Goal: Navigation & Orientation: Find specific page/section

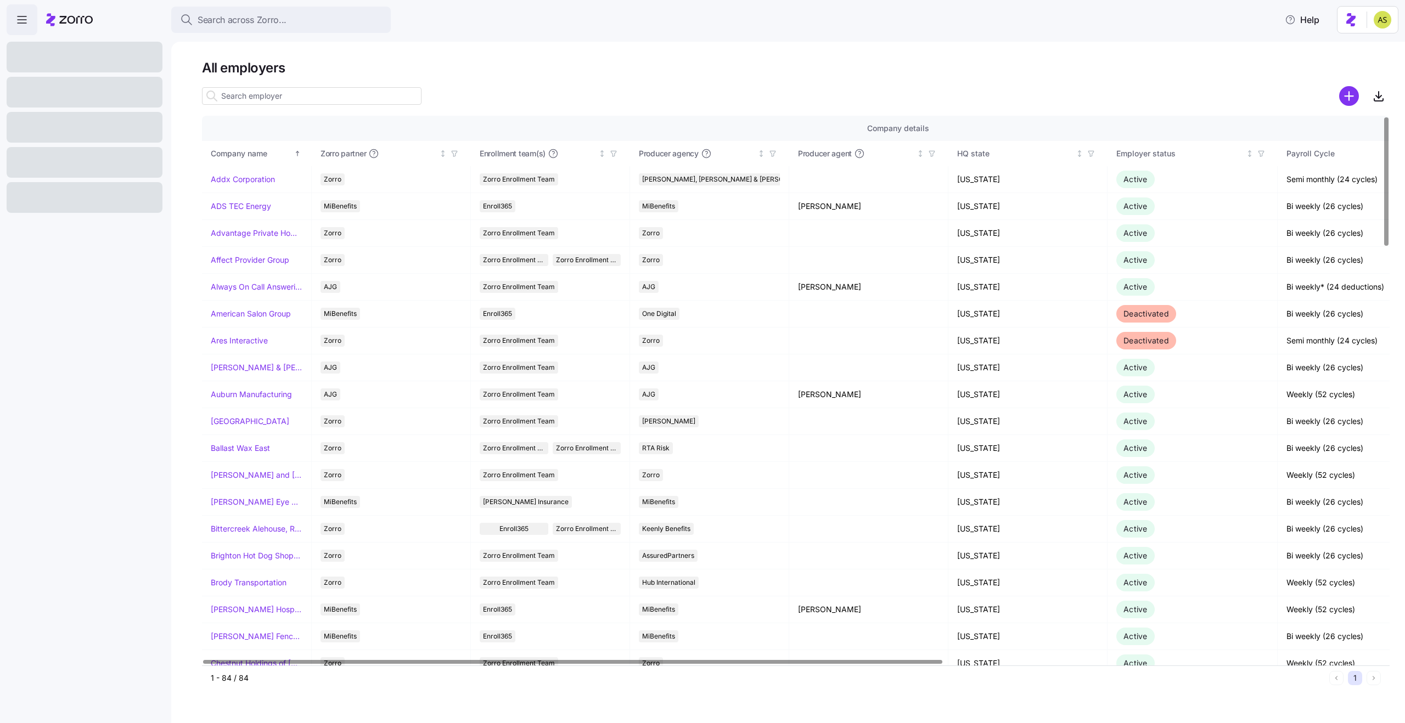
click at [383, 60] on h1 "All employers" at bounding box center [796, 67] width 1188 height 17
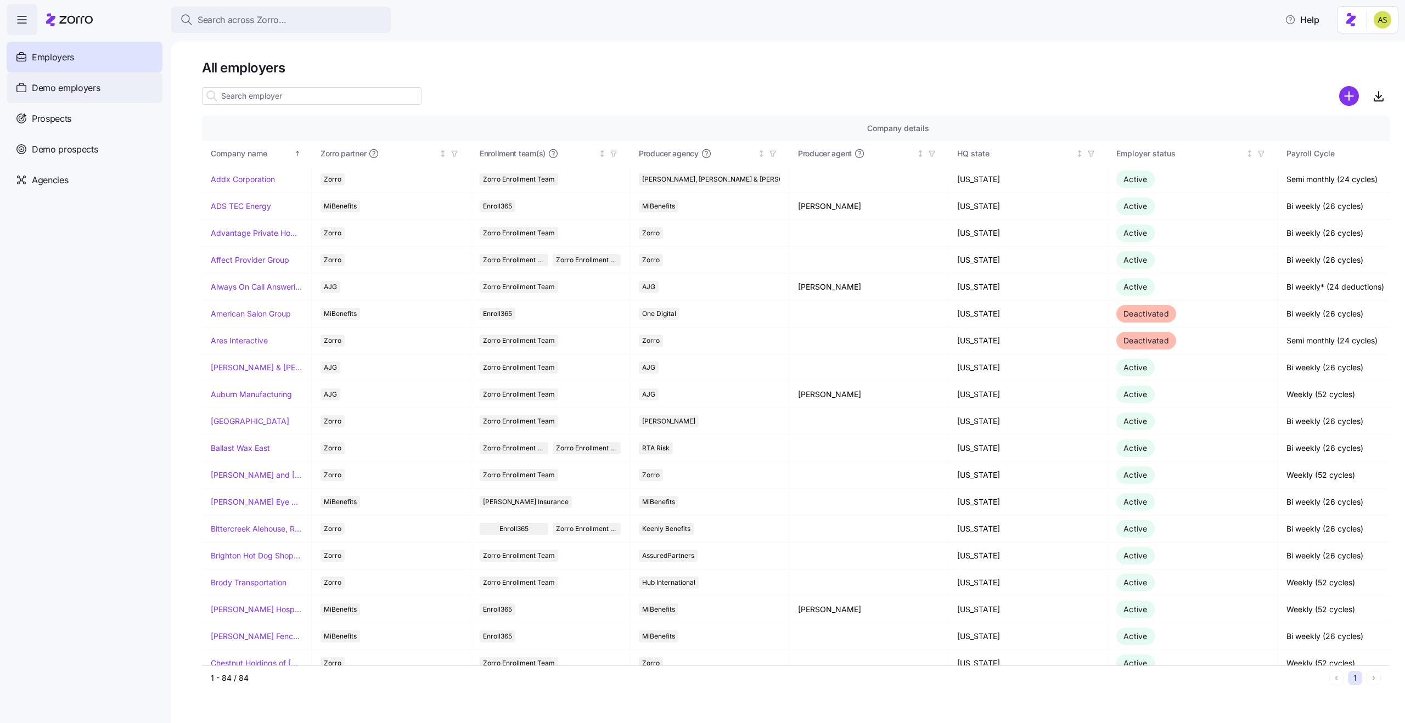
click at [116, 95] on div "Demo employers" at bounding box center [85, 87] width 156 height 31
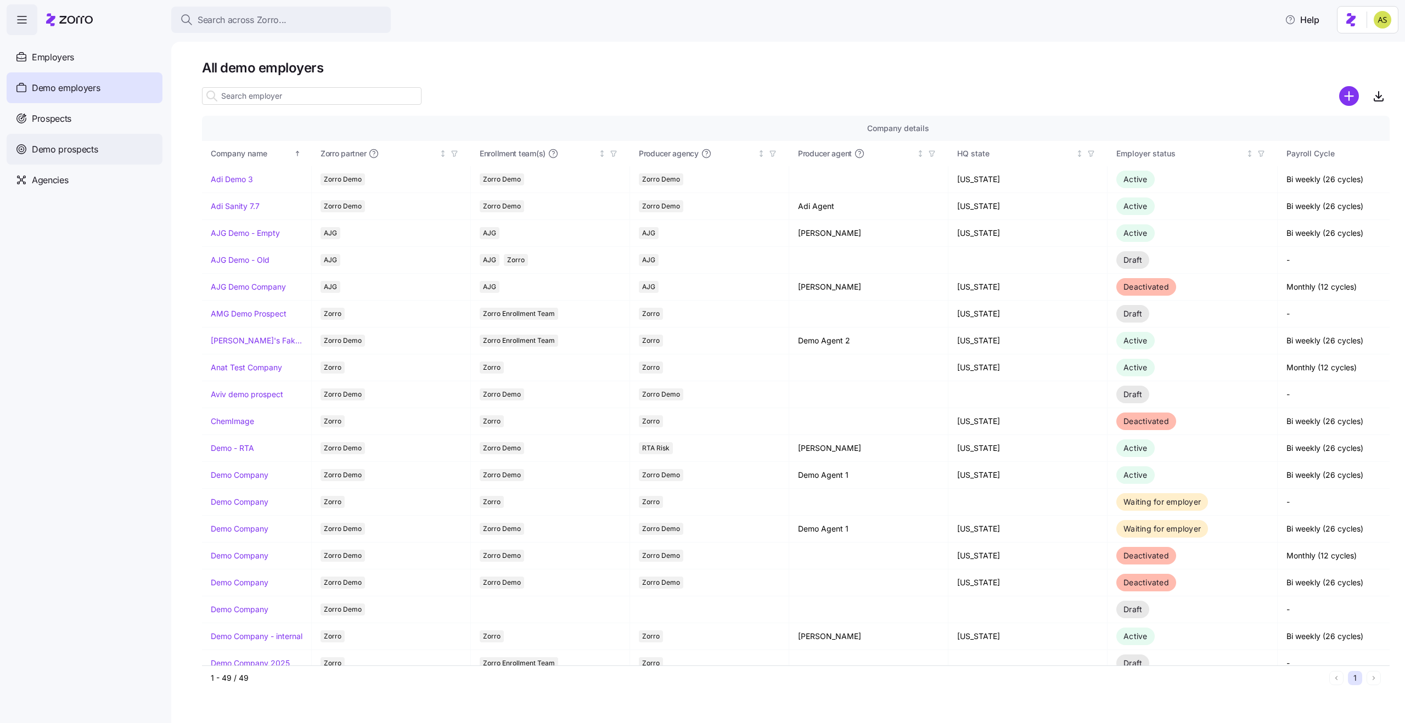
click at [114, 156] on div "Demo prospects" at bounding box center [85, 149] width 156 height 31
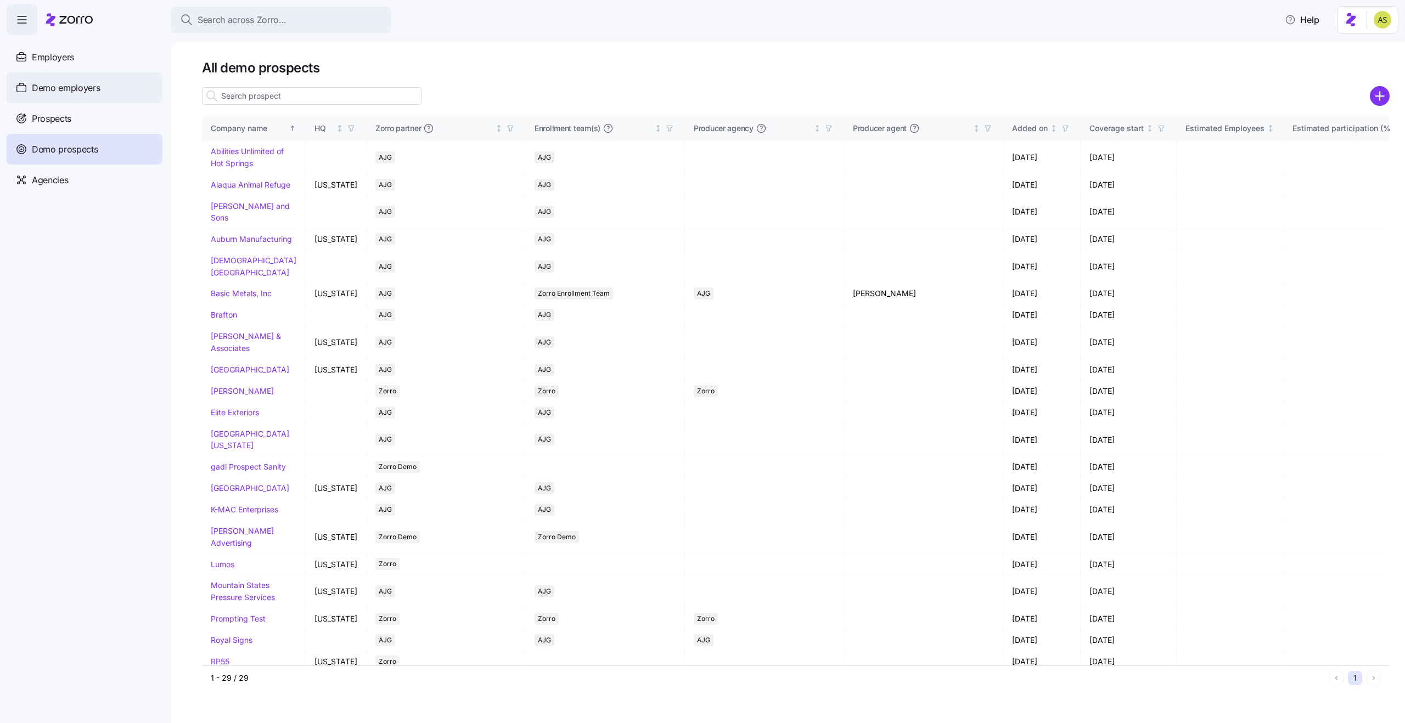
click at [91, 89] on span "Demo employers" at bounding box center [66, 88] width 69 height 14
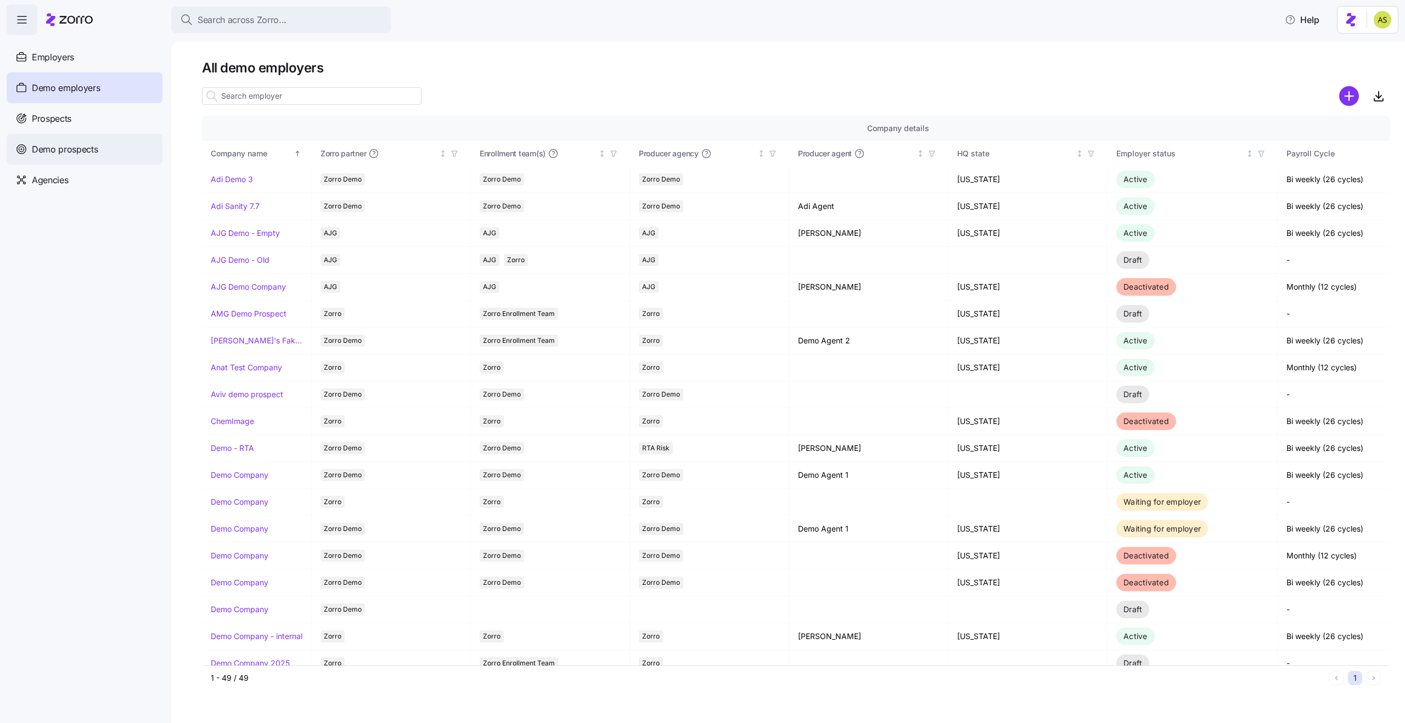
click at [70, 145] on span "Demo prospects" at bounding box center [65, 150] width 66 height 14
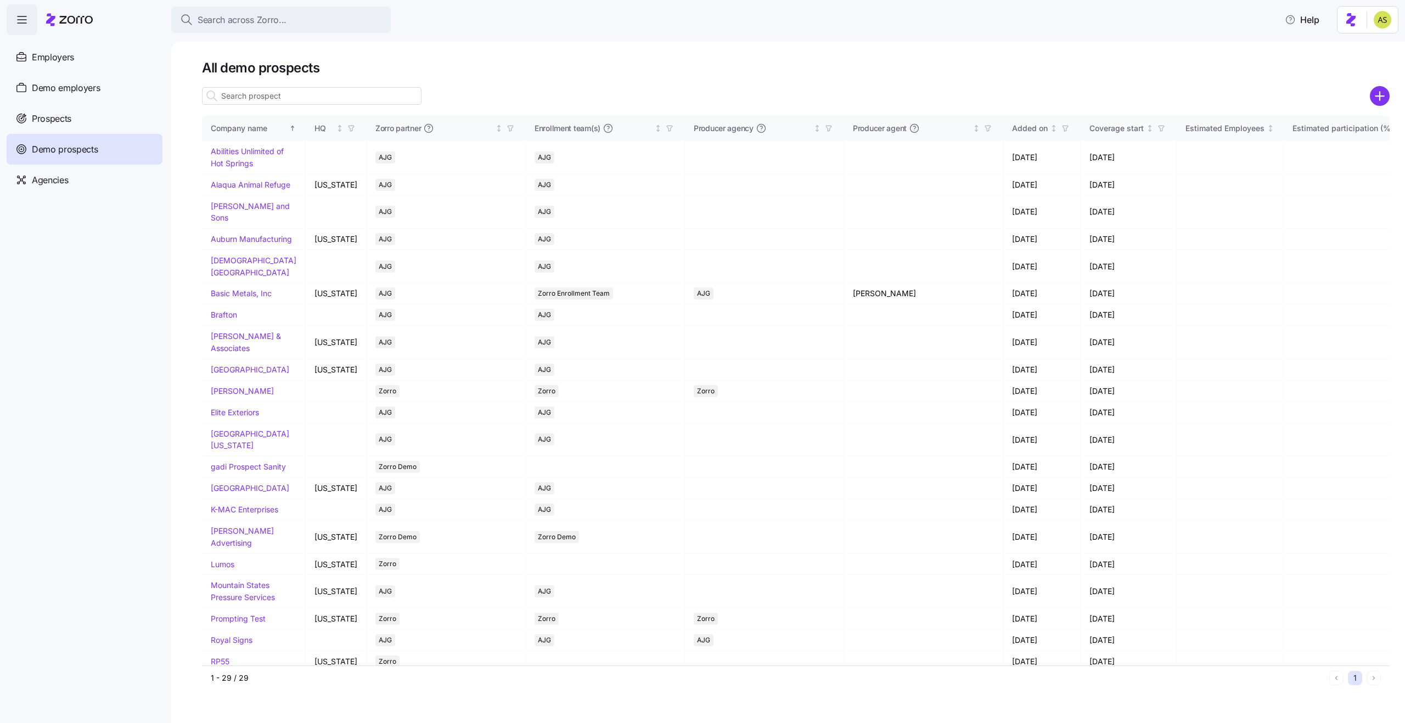
click at [266, 98] on input at bounding box center [312, 96] width 220 height 18
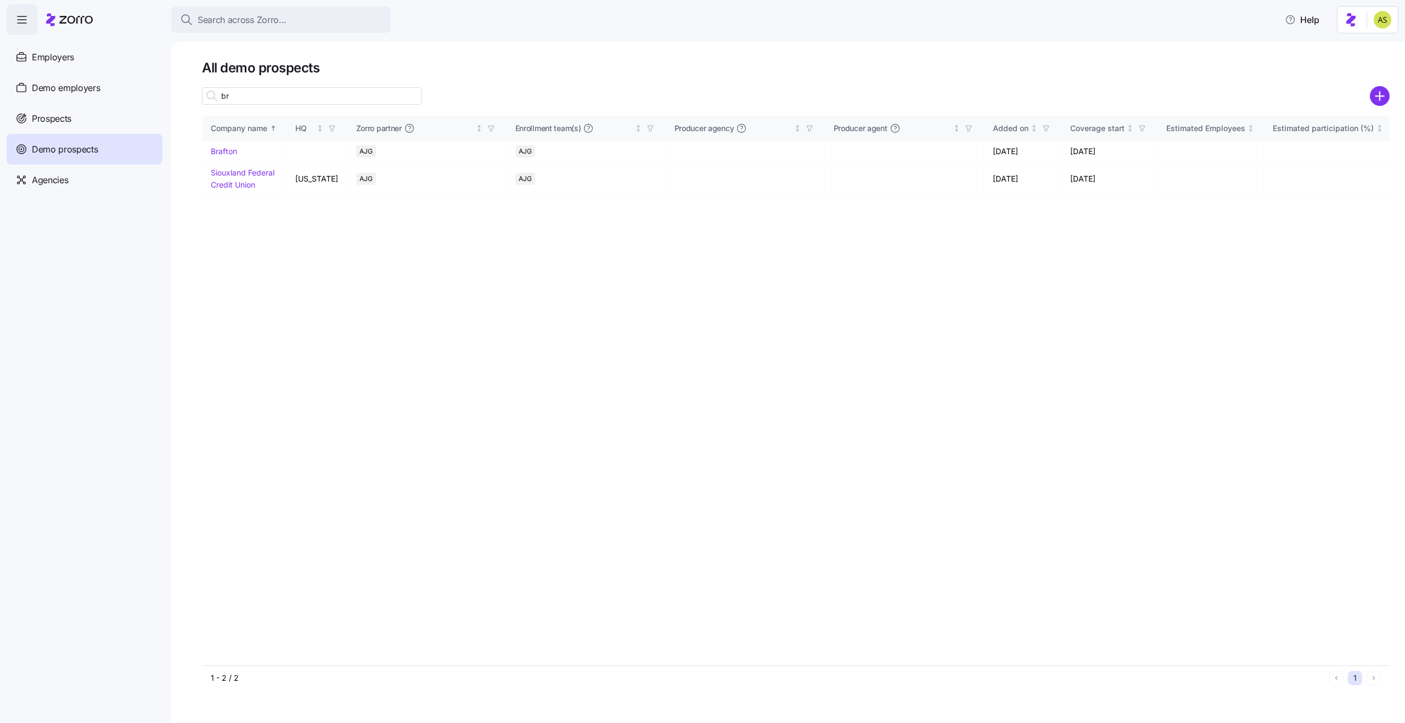
type input "b"
type input "&"
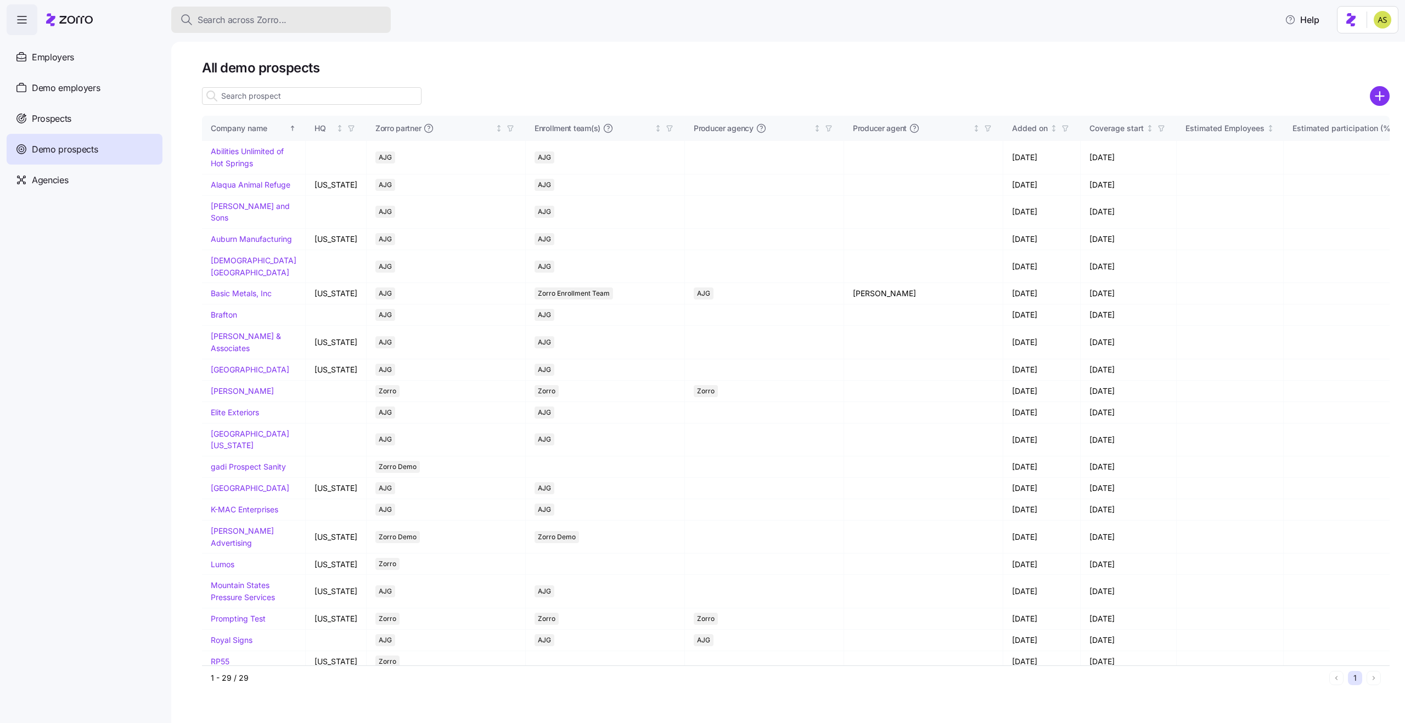
click at [232, 29] on button "Search across Zorro..." at bounding box center [281, 20] width 220 height 26
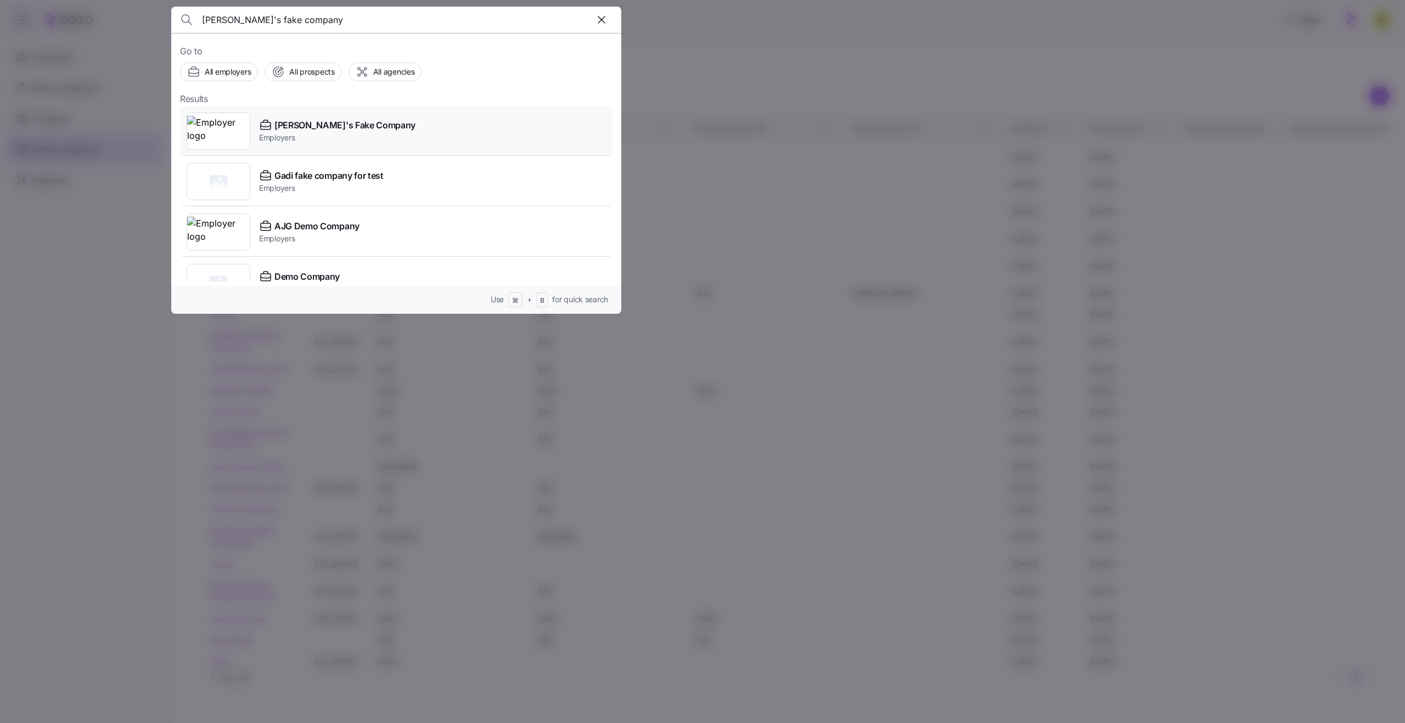
type input "[PERSON_NAME]'s fake company"
click at [400, 131] on div "Amit's Fake Company Employers" at bounding box center [396, 131] width 433 height 50
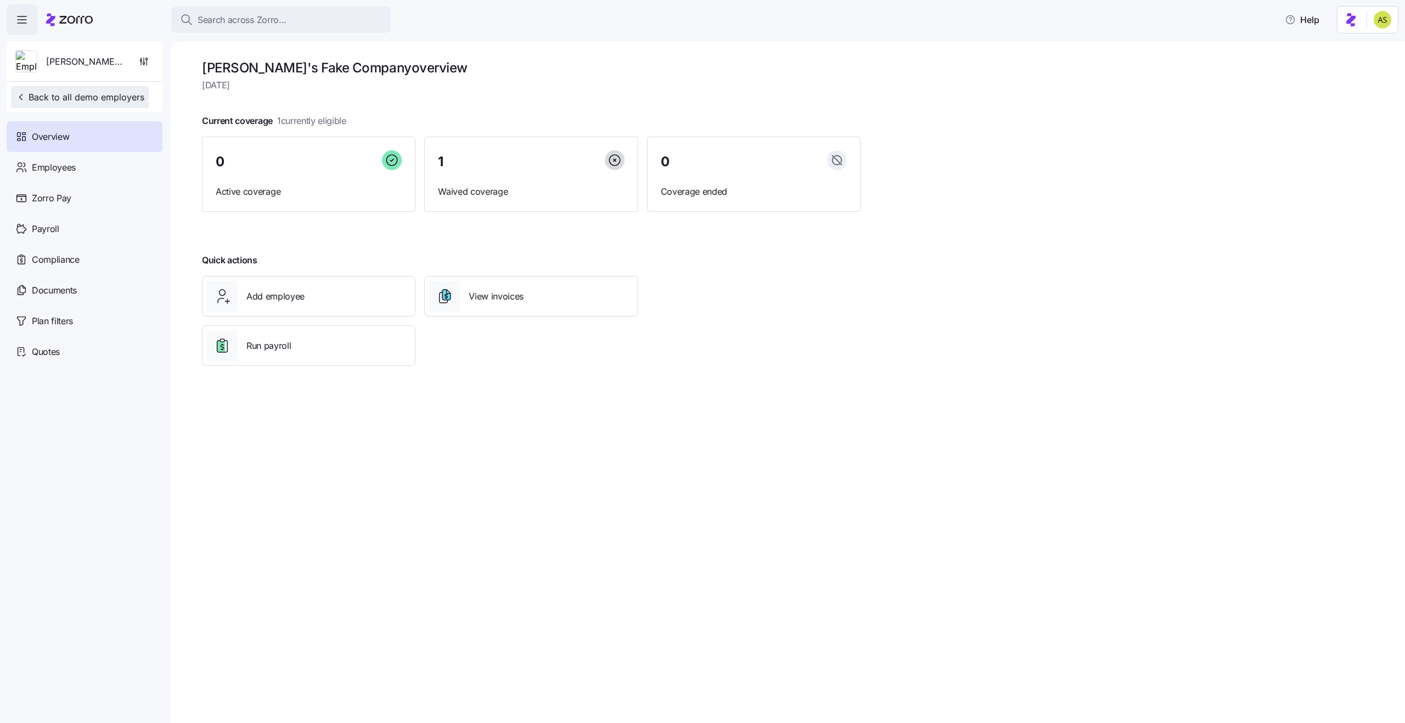
click at [68, 99] on span "Back to all demo employers" at bounding box center [79, 97] width 129 height 13
drag, startPoint x: 204, startPoint y: 71, endPoint x: 239, endPoint y: 71, distance: 35.1
click at [239, 71] on h1 "[PERSON_NAME]'s Fake Company overview" at bounding box center [531, 67] width 659 height 17
copy h1 "Amit's"
click at [77, 19] on icon at bounding box center [75, 20] width 33 height 8
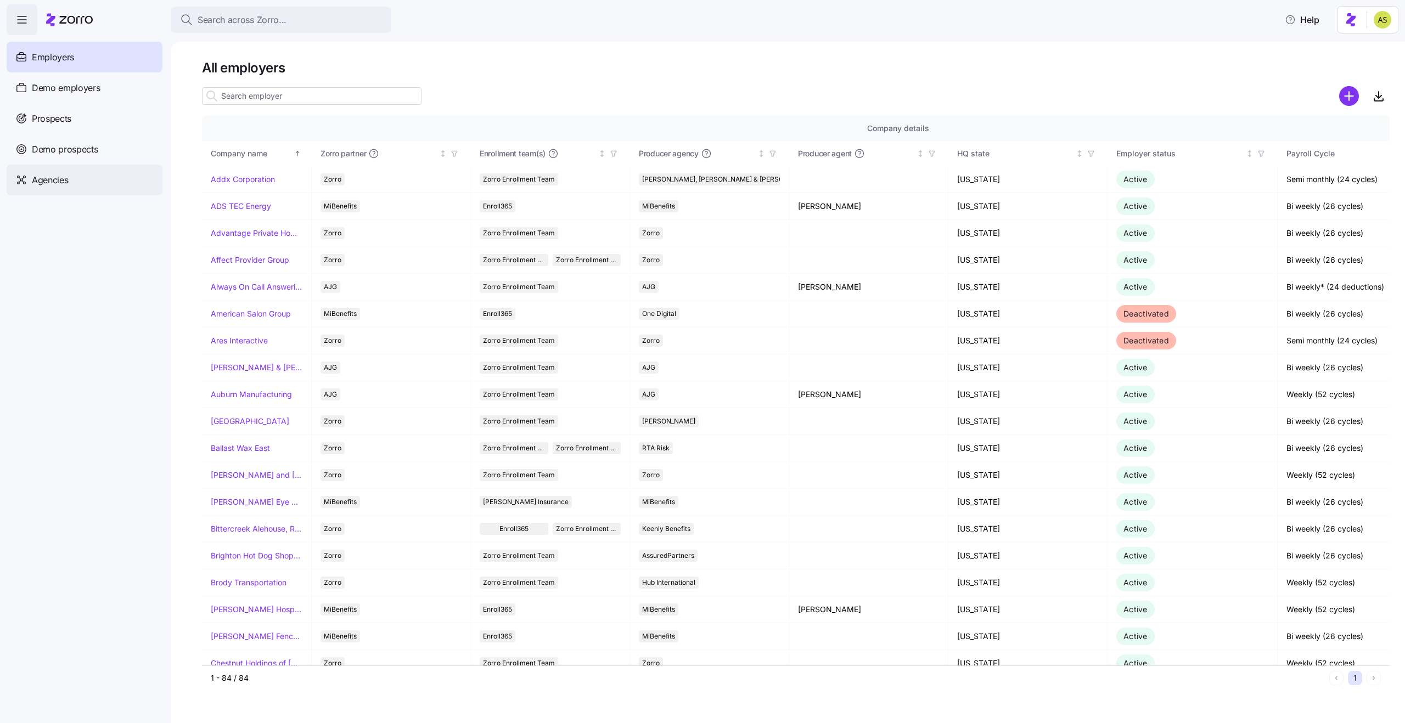
click at [51, 190] on div "Agencies" at bounding box center [85, 180] width 156 height 31
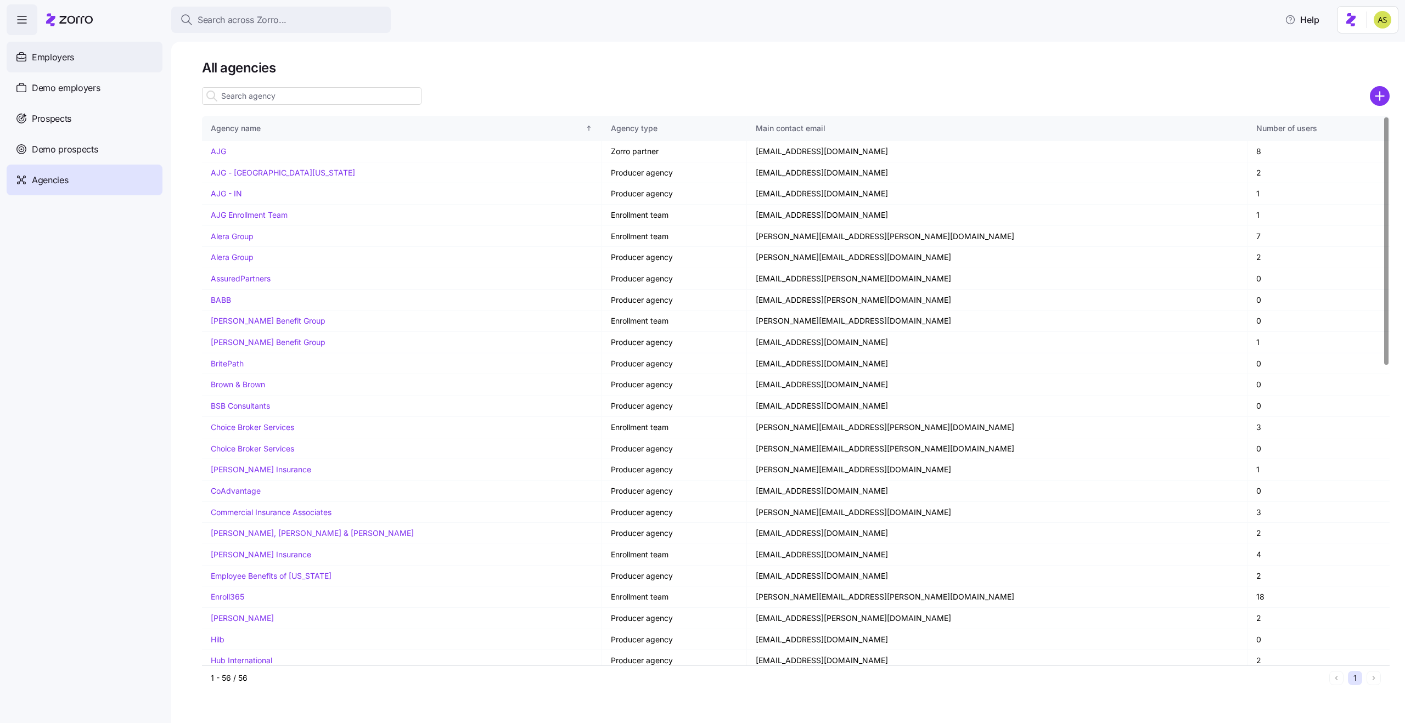
click at [49, 58] on span "Employers" at bounding box center [53, 57] width 42 height 14
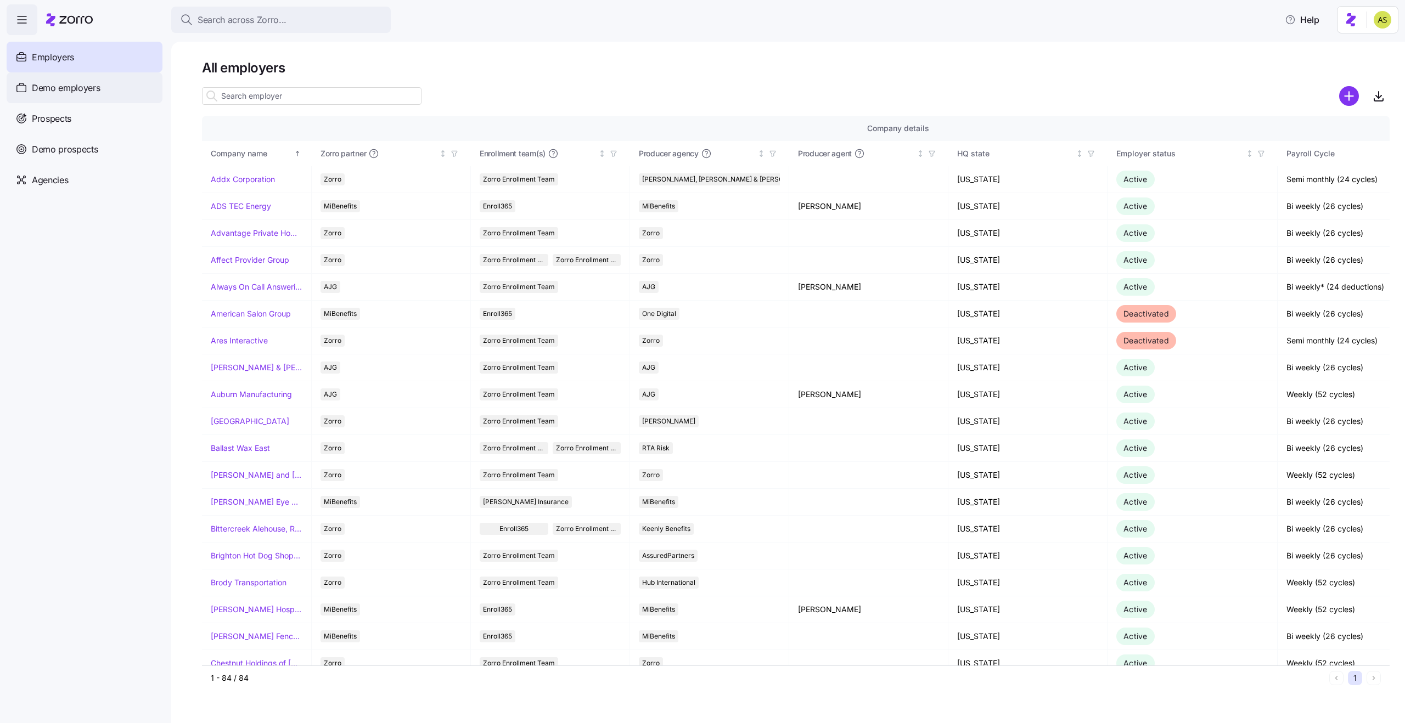
click at [58, 87] on span "Demo employers" at bounding box center [66, 88] width 69 height 14
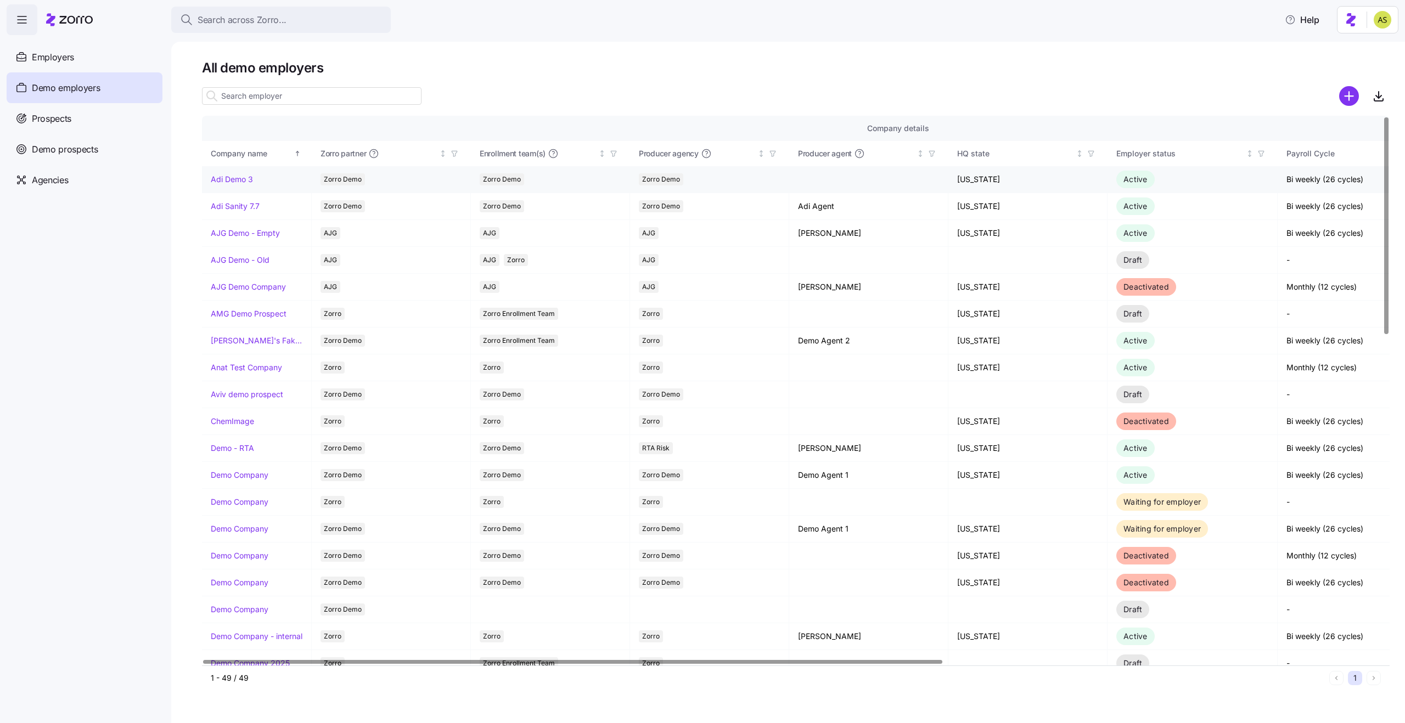
scroll to position [324, 0]
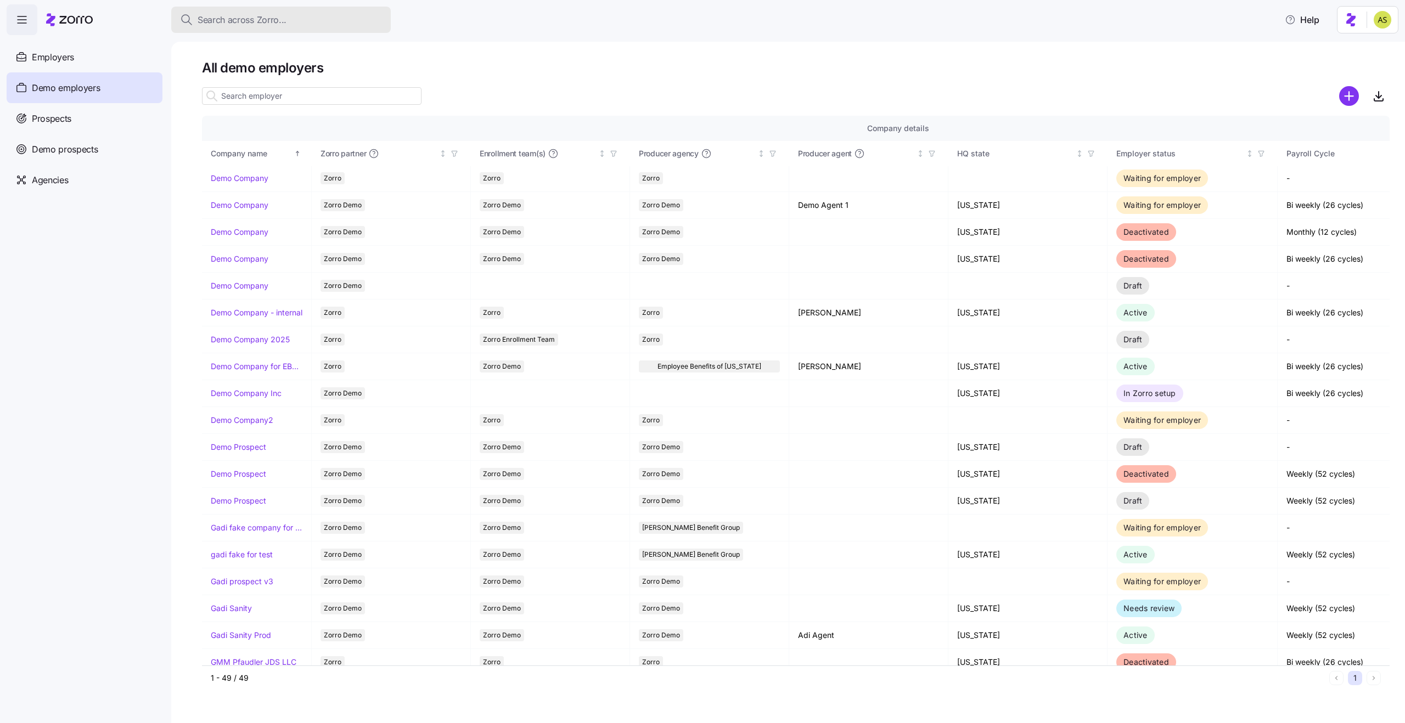
click at [215, 24] on span "Search across Zorro..." at bounding box center [242, 20] width 89 height 14
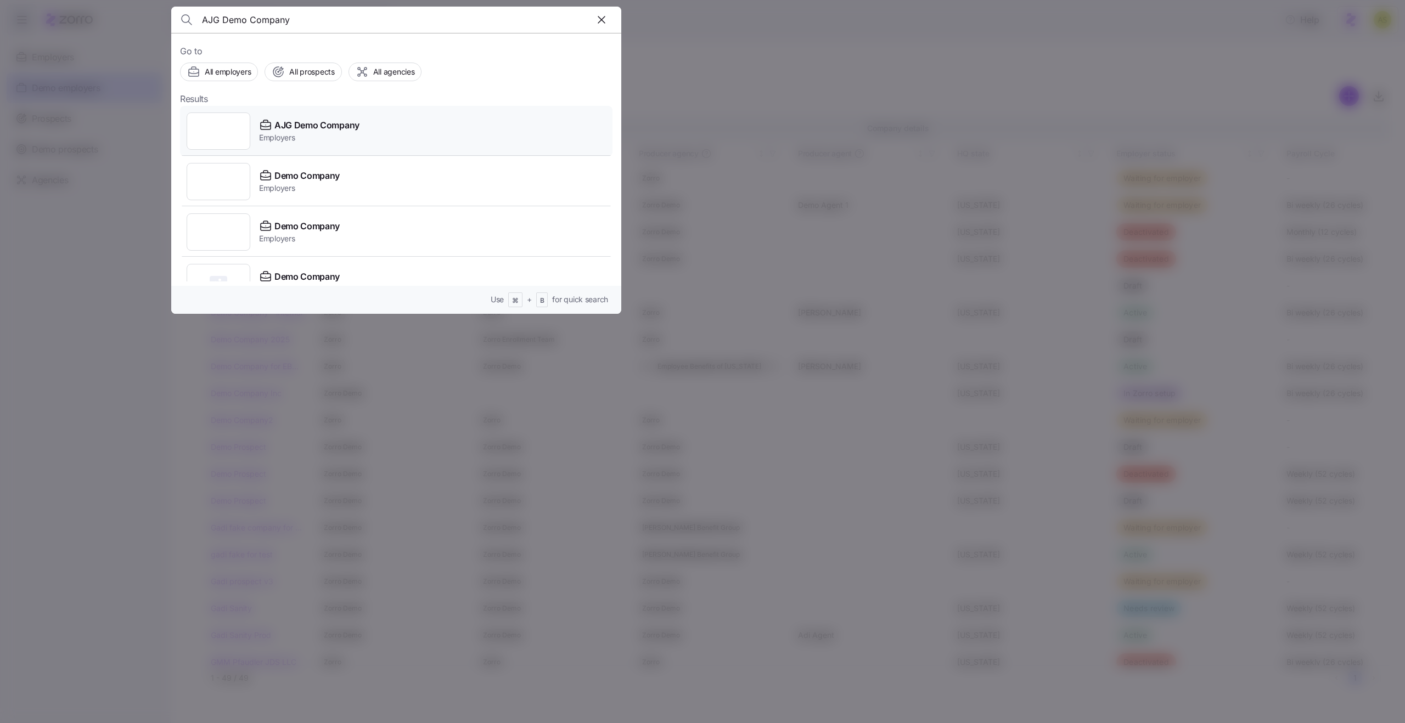
type input "AJG Demo Company"
click at [295, 114] on div "AJG Demo Company Employers" at bounding box center [396, 131] width 433 height 50
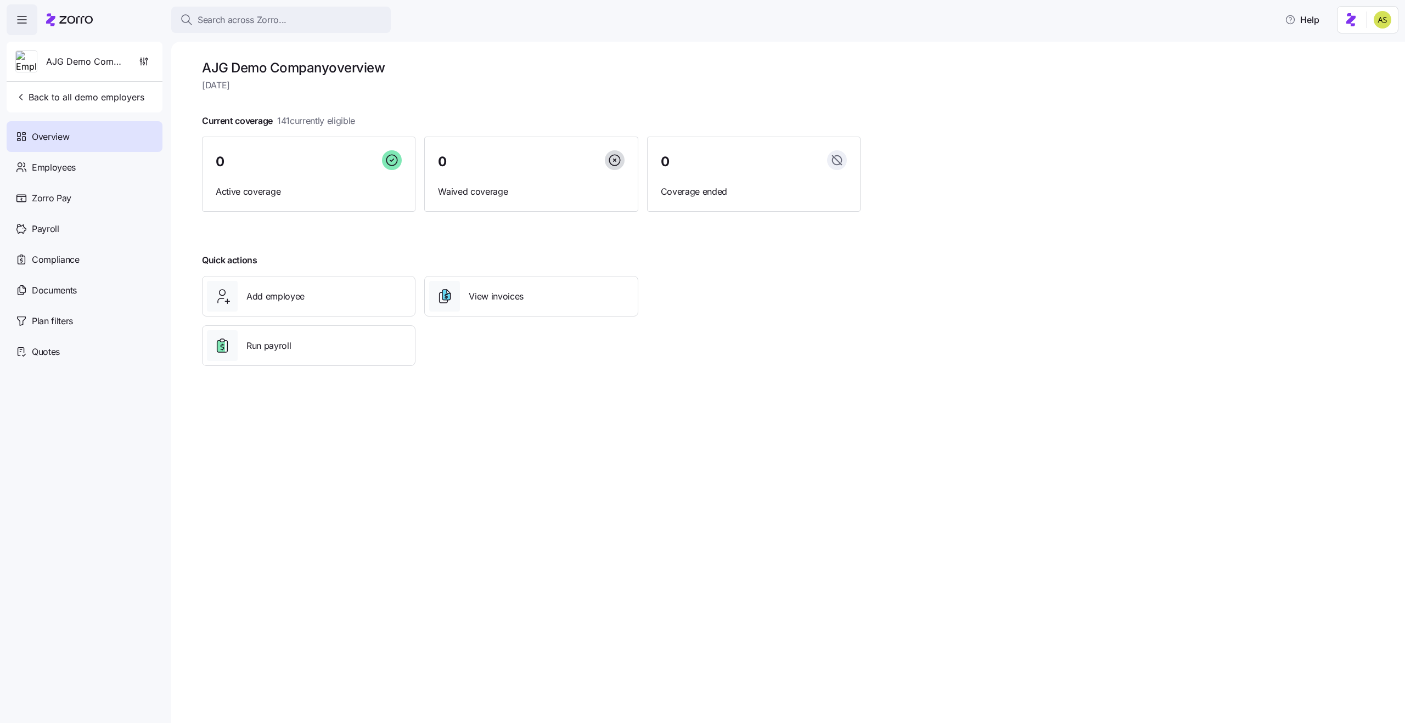
click at [66, 26] on icon at bounding box center [69, 19] width 47 height 13
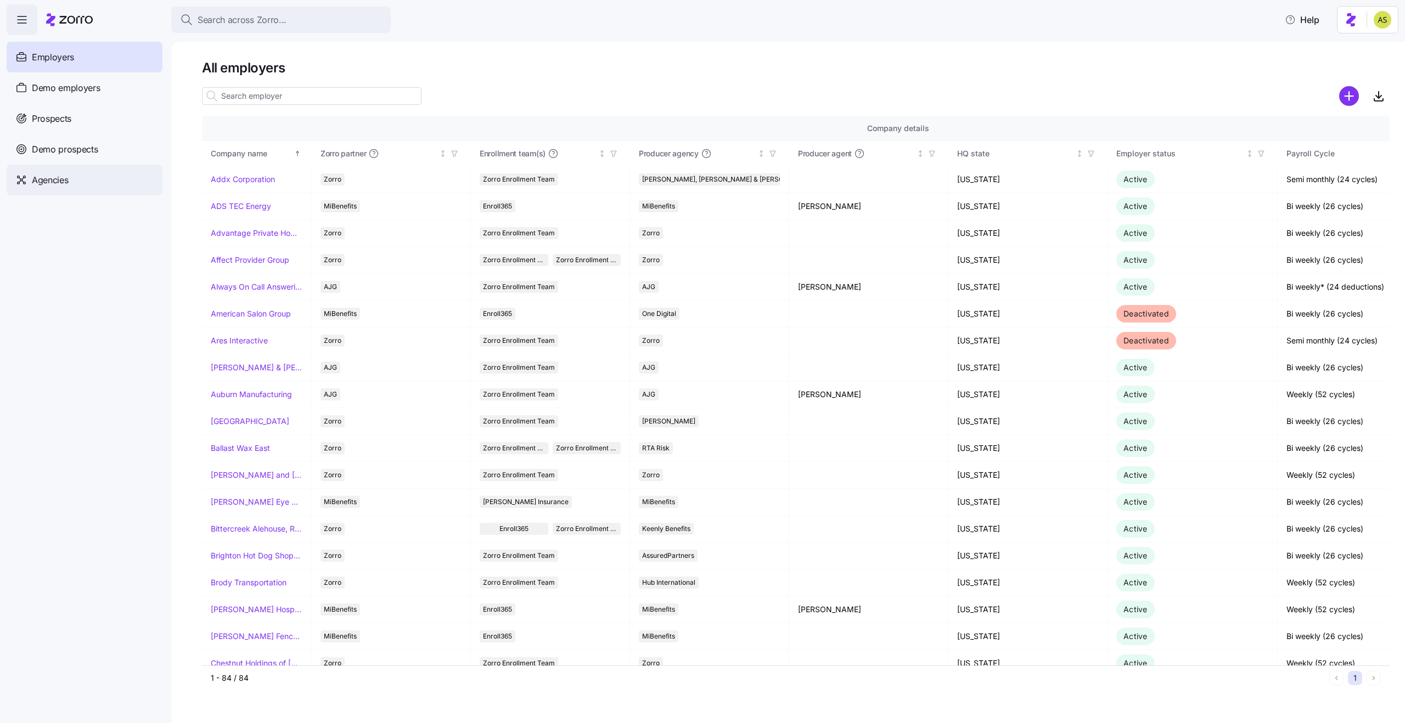
click at [115, 167] on div "Agencies" at bounding box center [85, 180] width 156 height 31
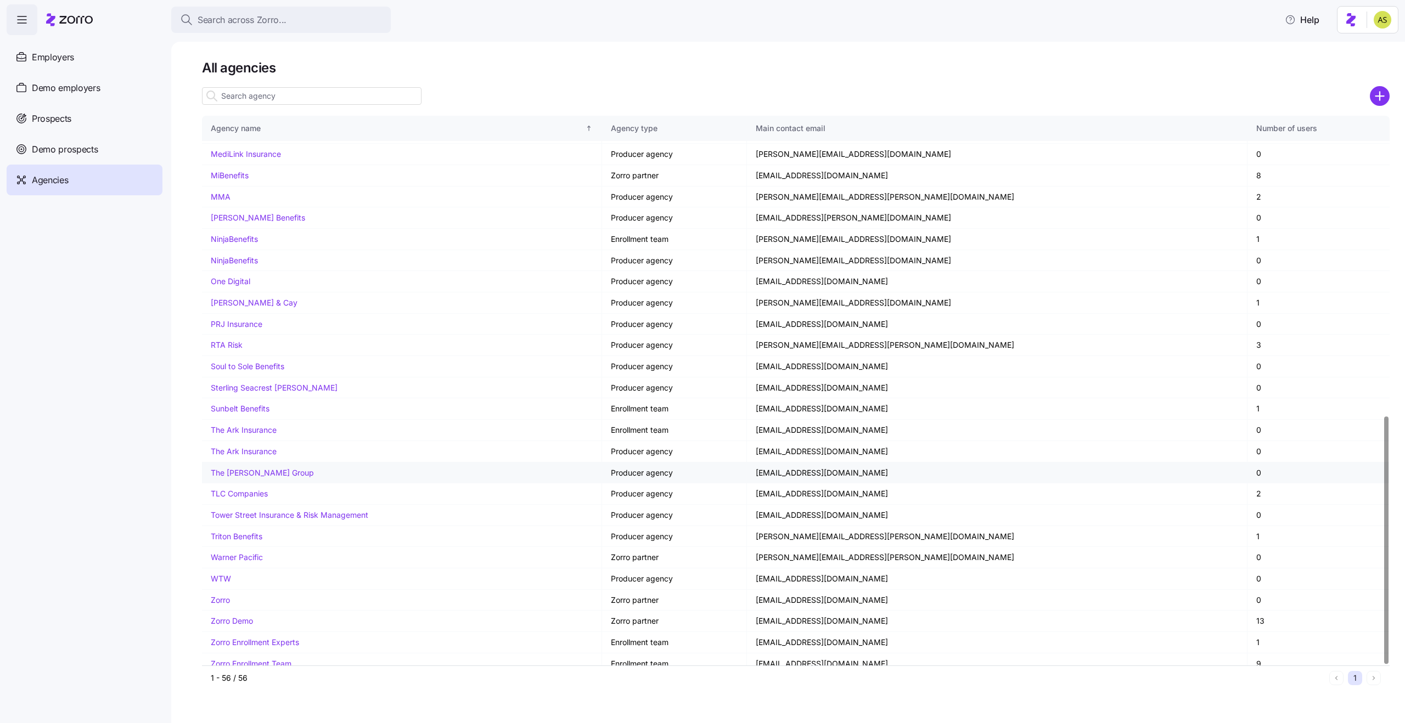
scroll to position [664, 0]
